Goal: Navigation & Orientation: Find specific page/section

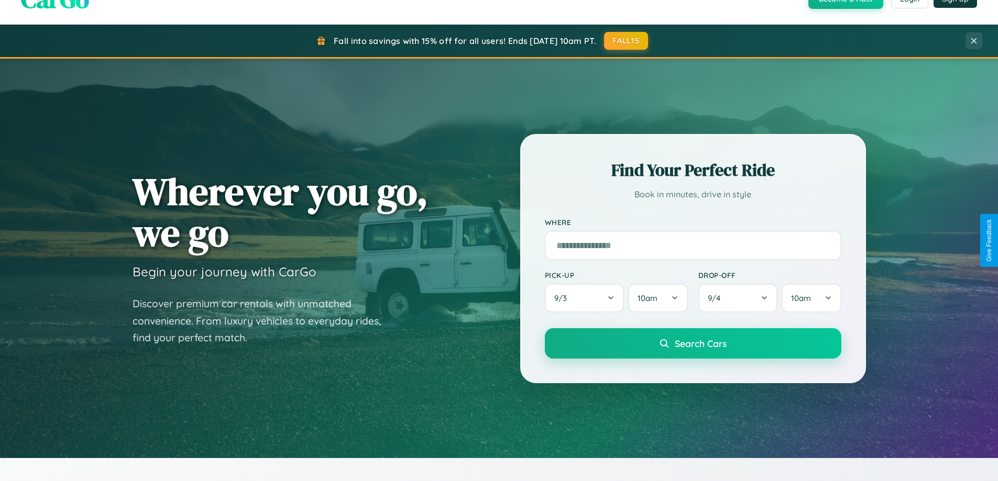
scroll to position [721, 0]
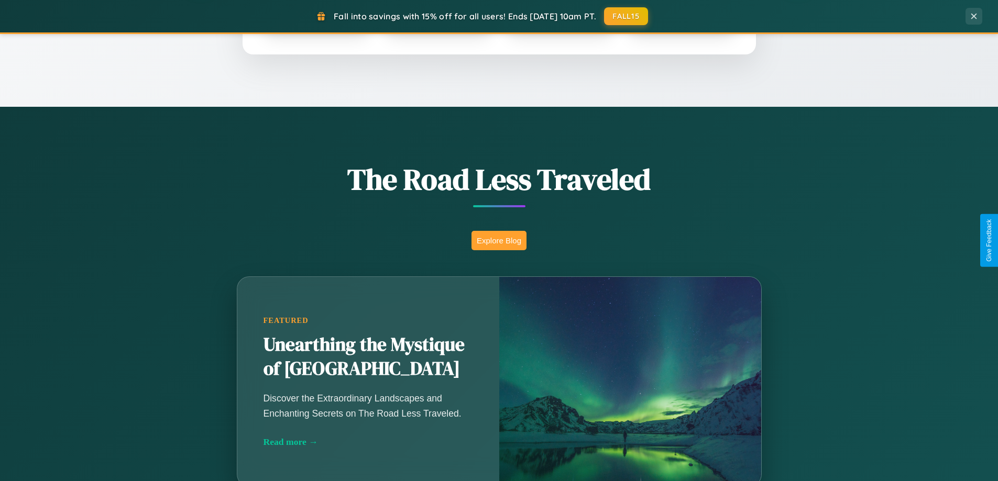
click at [499, 240] on button "Explore Blog" at bounding box center [498, 240] width 55 height 19
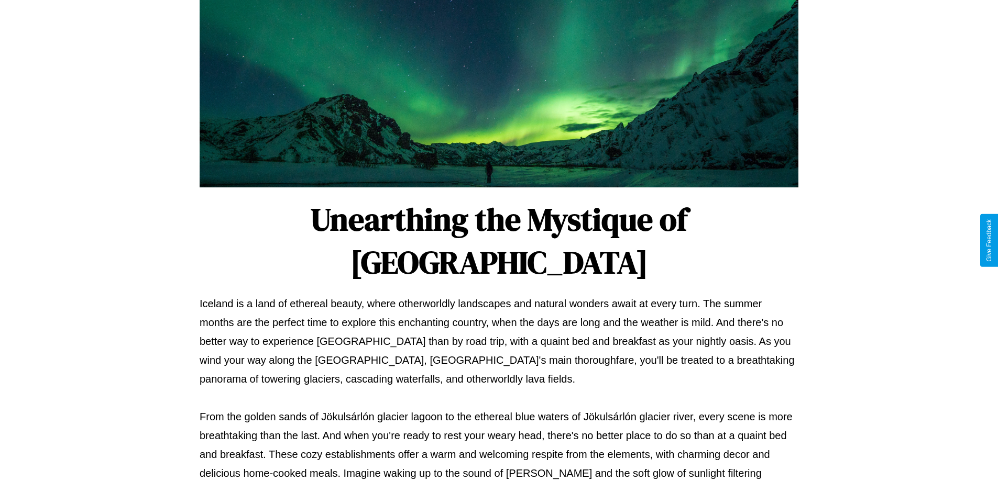
scroll to position [339, 0]
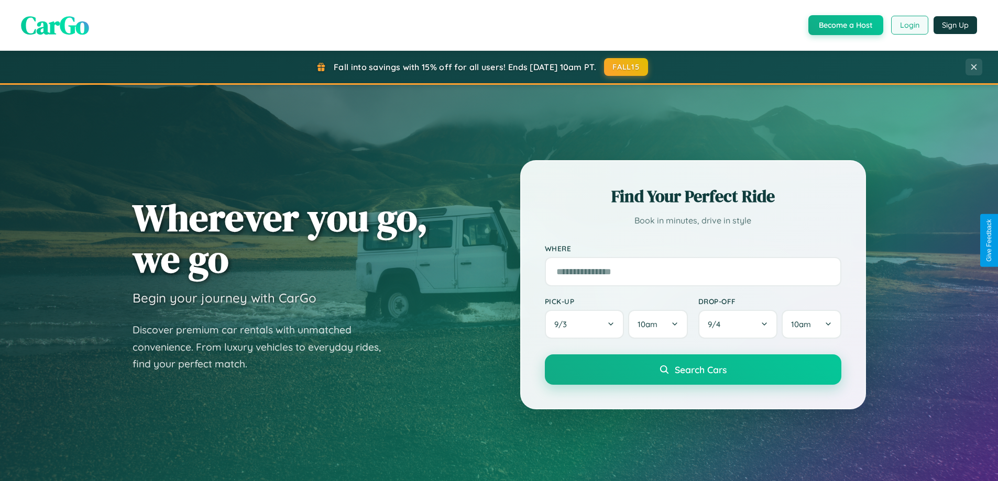
click at [909, 25] on button "Login" at bounding box center [909, 25] width 37 height 19
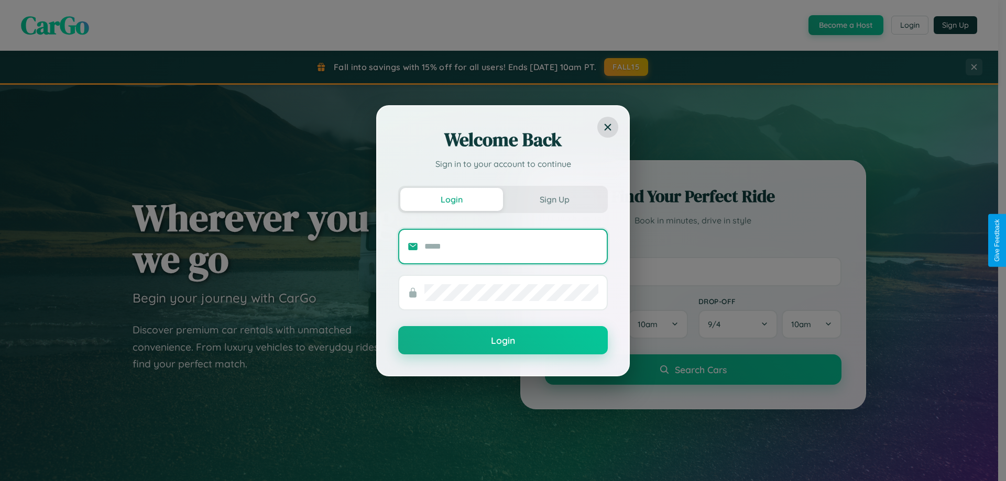
click at [511, 246] on input "text" at bounding box center [511, 246] width 174 height 17
type input "**********"
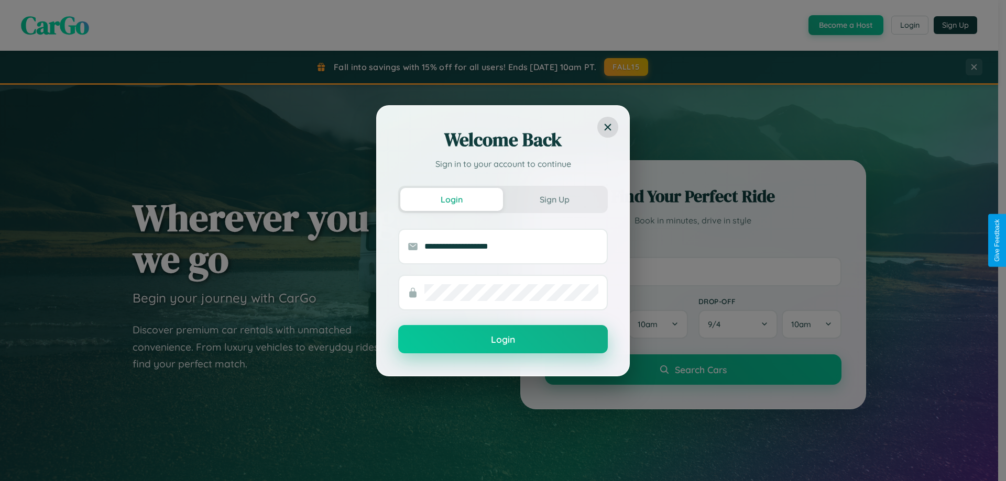
click at [503, 340] on button "Login" at bounding box center [503, 339] width 210 height 28
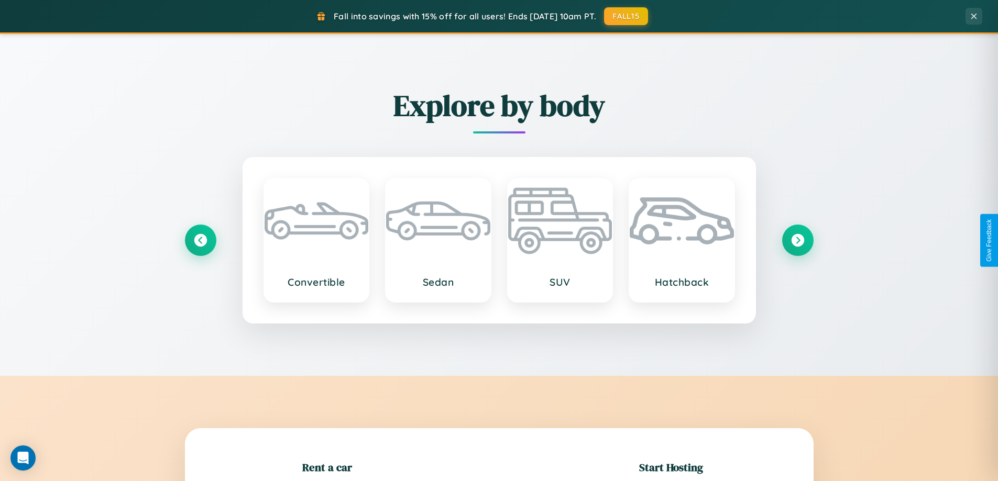
scroll to position [226, 0]
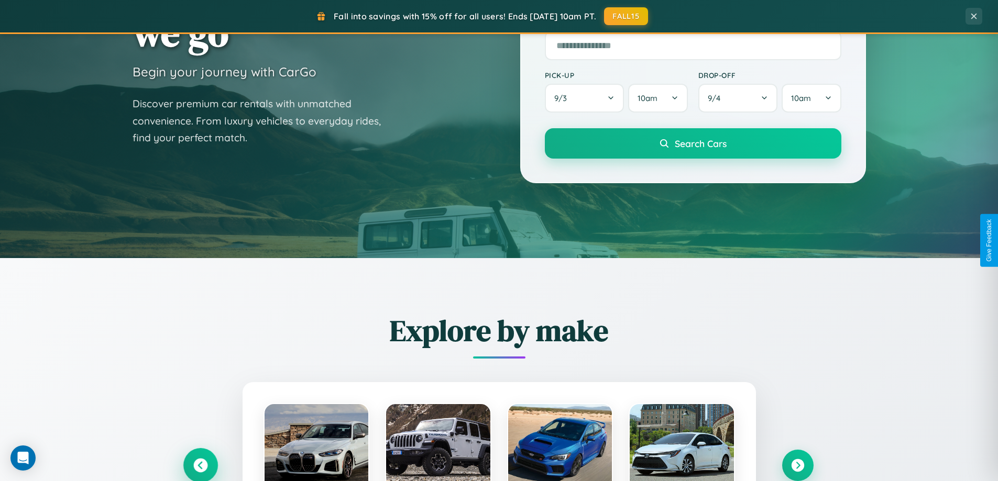
click at [200, 466] on icon at bounding box center [200, 466] width 14 height 14
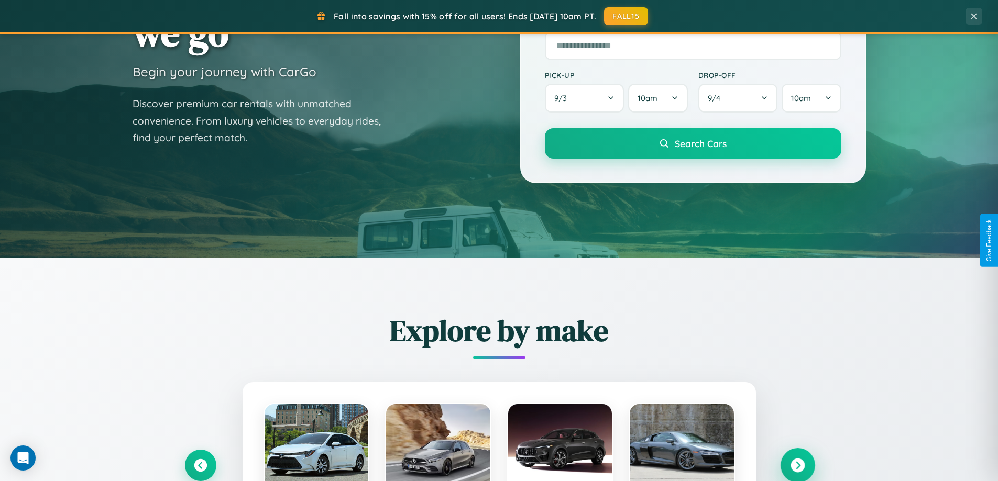
click at [797, 466] on icon at bounding box center [797, 466] width 14 height 14
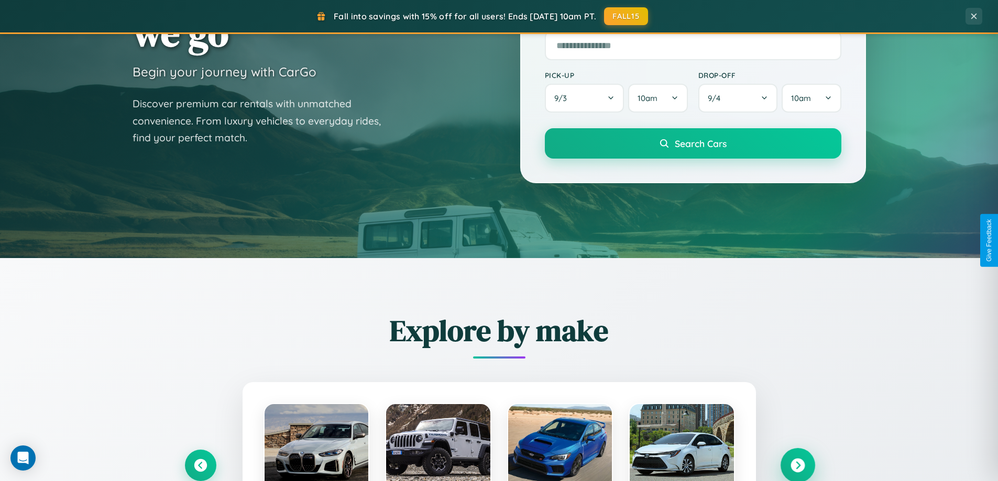
click at [797, 465] on icon at bounding box center [797, 466] width 14 height 14
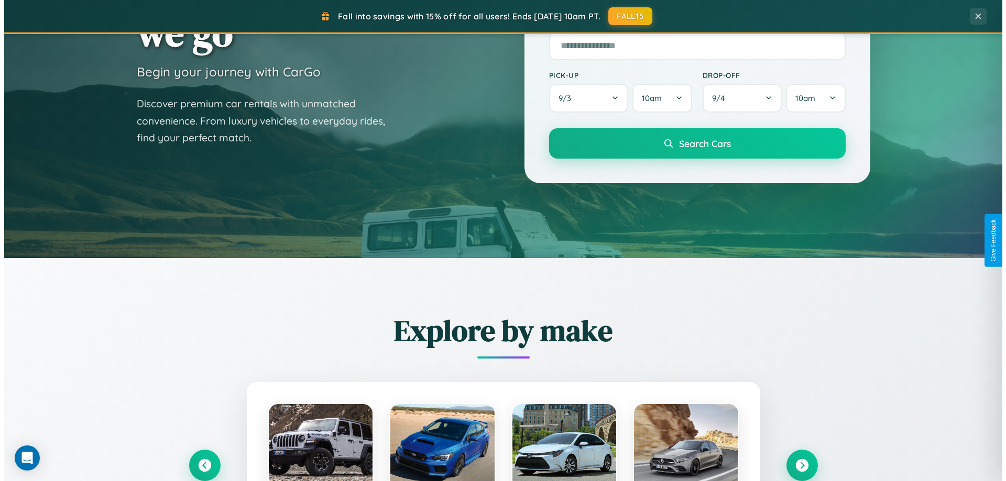
scroll to position [0, 0]
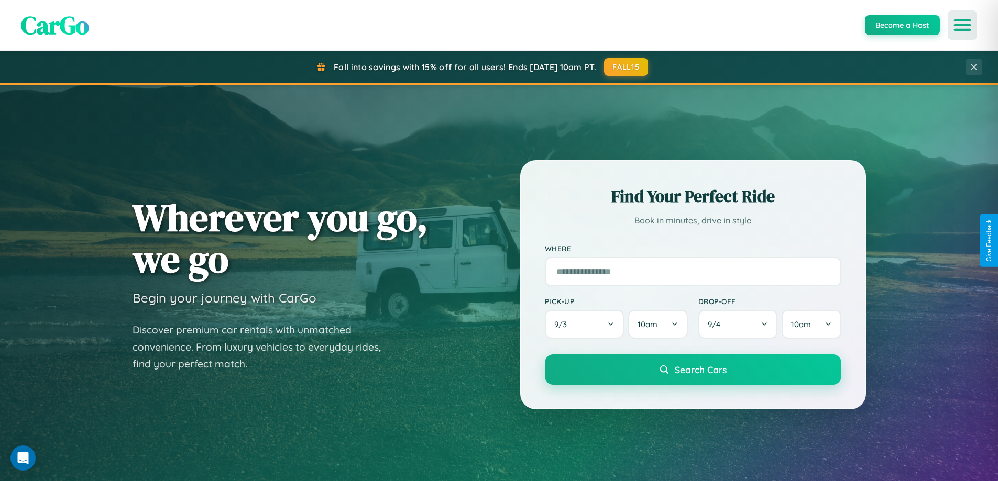
click at [962, 25] on icon "Open menu" at bounding box center [962, 24] width 15 height 9
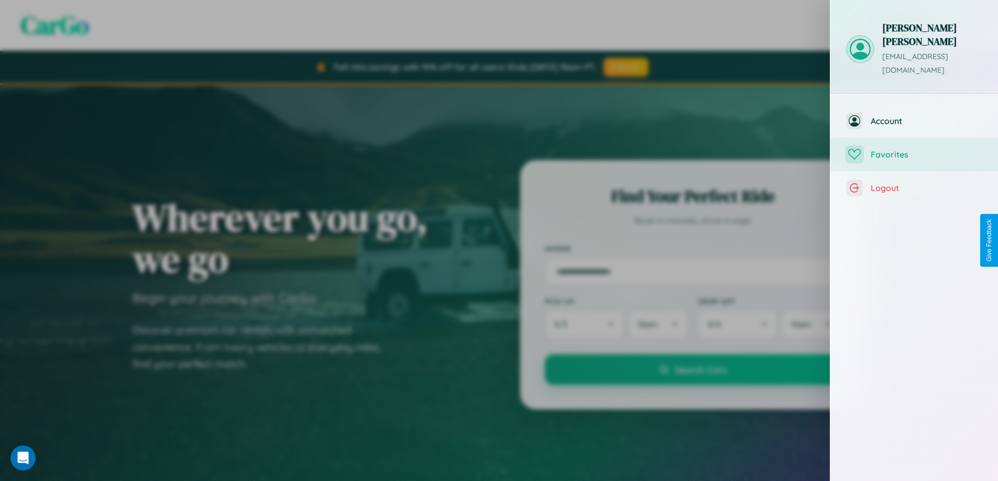
click at [914, 149] on span "Favorites" at bounding box center [927, 154] width 112 height 10
